Goal: Task Accomplishment & Management: Complete application form

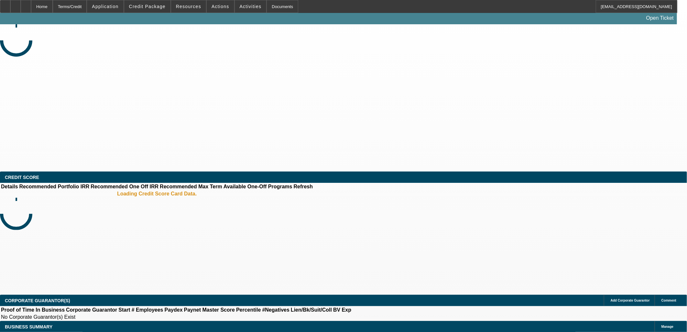
select select "0"
select select "2"
select select "0.1"
select select "4"
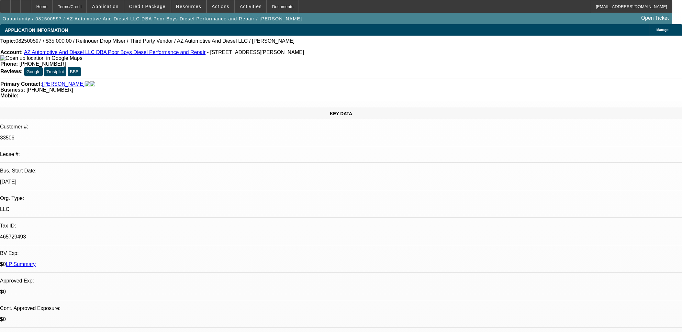
select select "0"
select select "3"
select select "0"
select select "6"
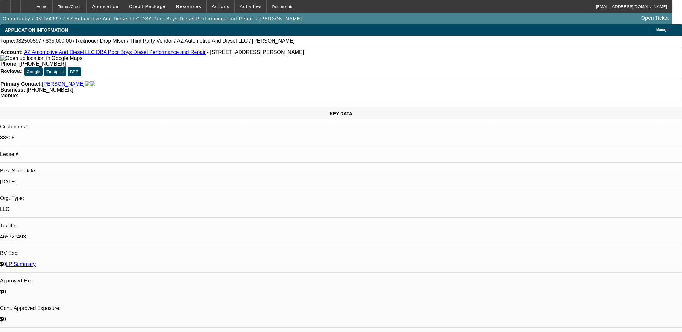
select select "0"
select select "3"
select select "0"
select select "6"
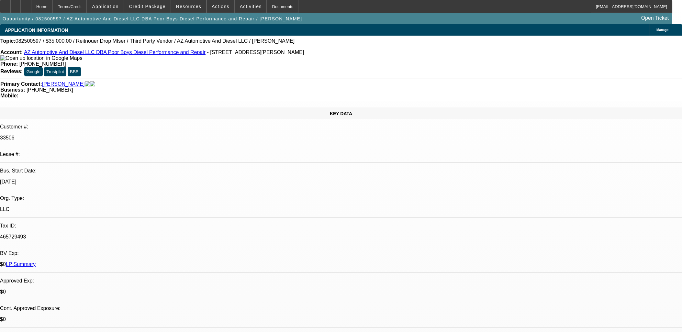
select select "0"
select select "3"
select select "0"
select select "6"
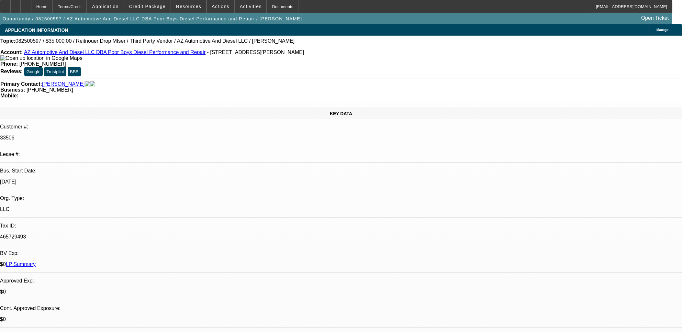
select select "0"
select select "3"
select select "0"
select select "6"
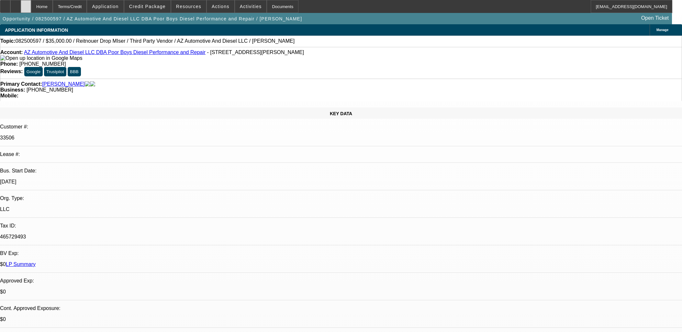
scroll to position [1078, 0]
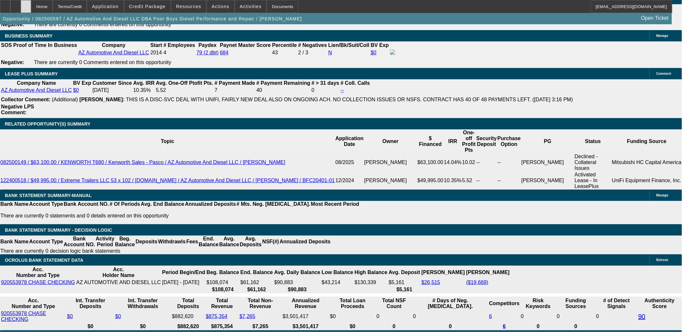
click at [26, 4] on icon at bounding box center [26, 4] width 0 height 0
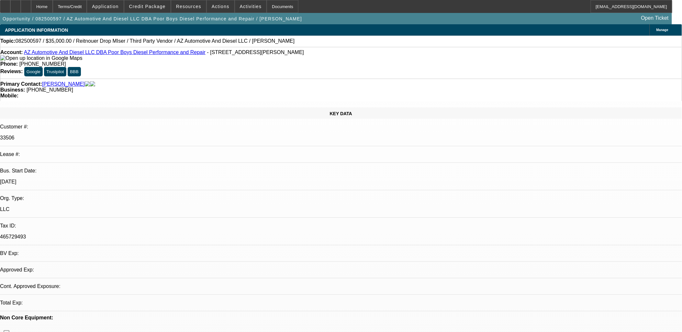
select select "0"
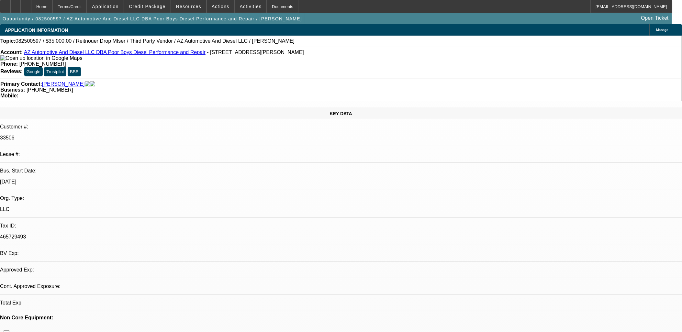
select select "0"
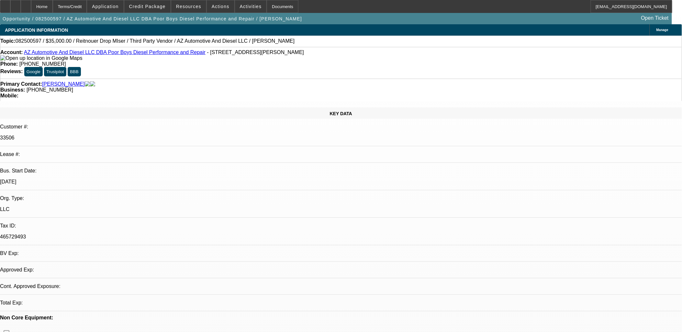
select select "0"
select select "1"
select select "3"
select select "6"
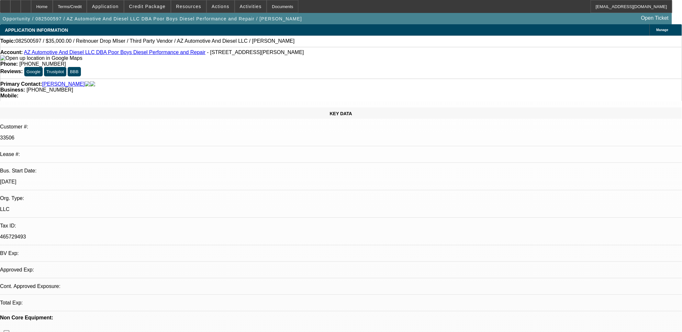
select select "1"
select select "3"
select select "6"
select select "1"
select select "3"
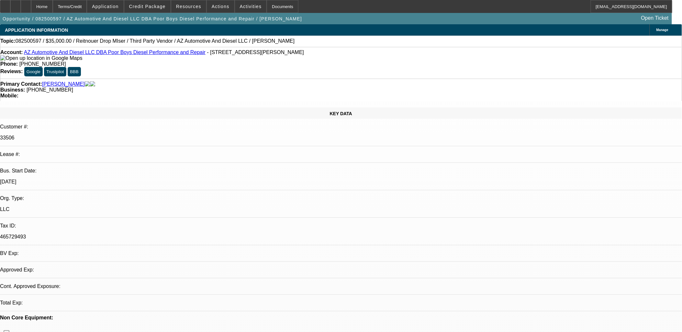
select select "6"
select select "1"
select select "3"
select select "6"
